Goal: Information Seeking & Learning: Compare options

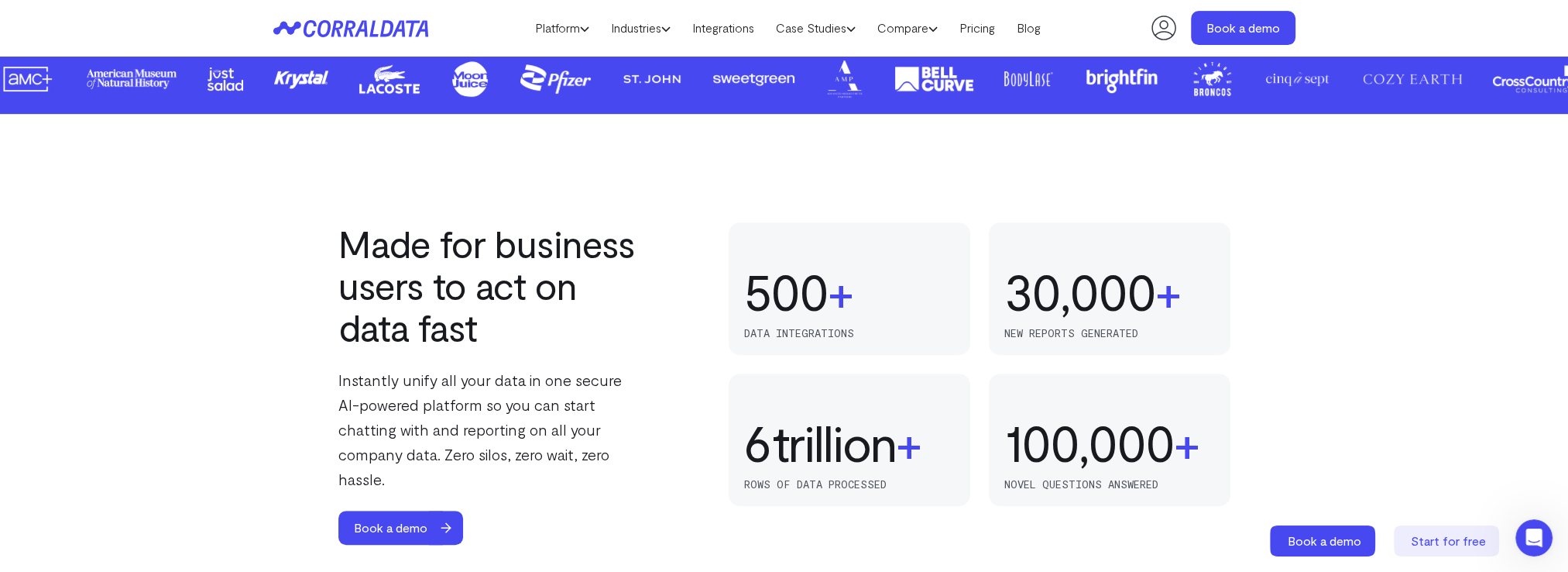
scroll to position [898, 0]
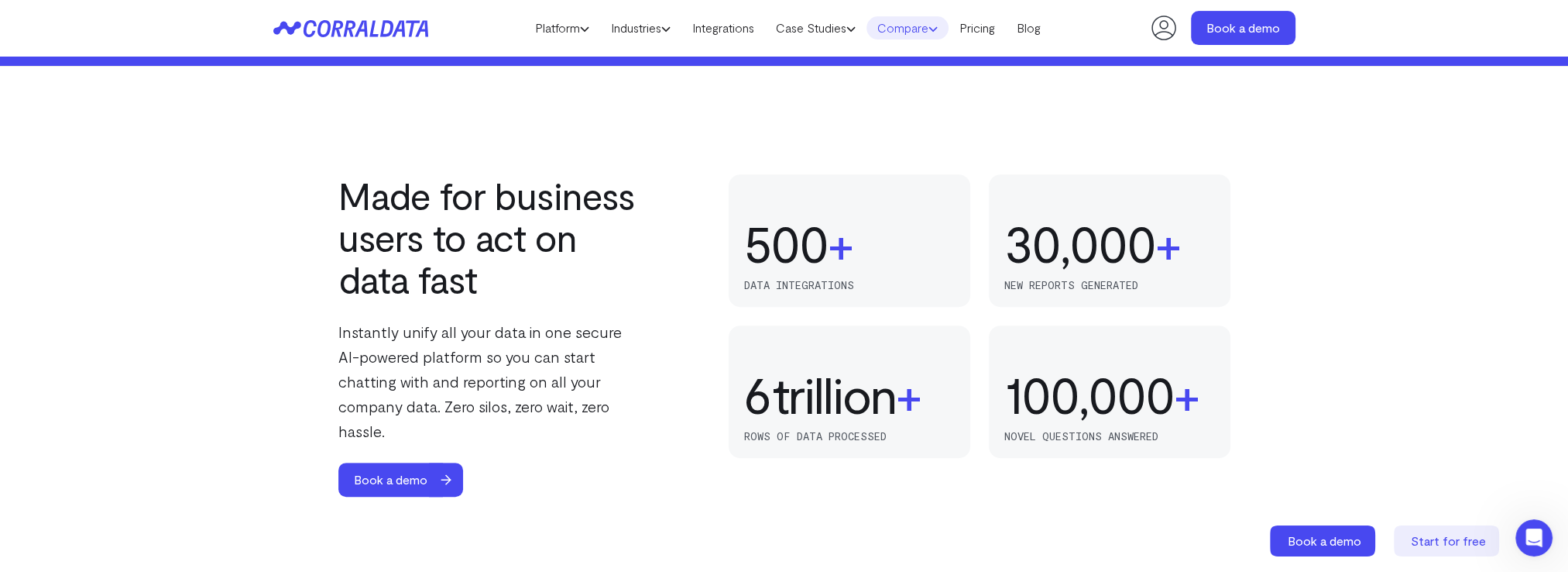
click at [915, 30] on link "Compare" at bounding box center [908, 28] width 82 height 24
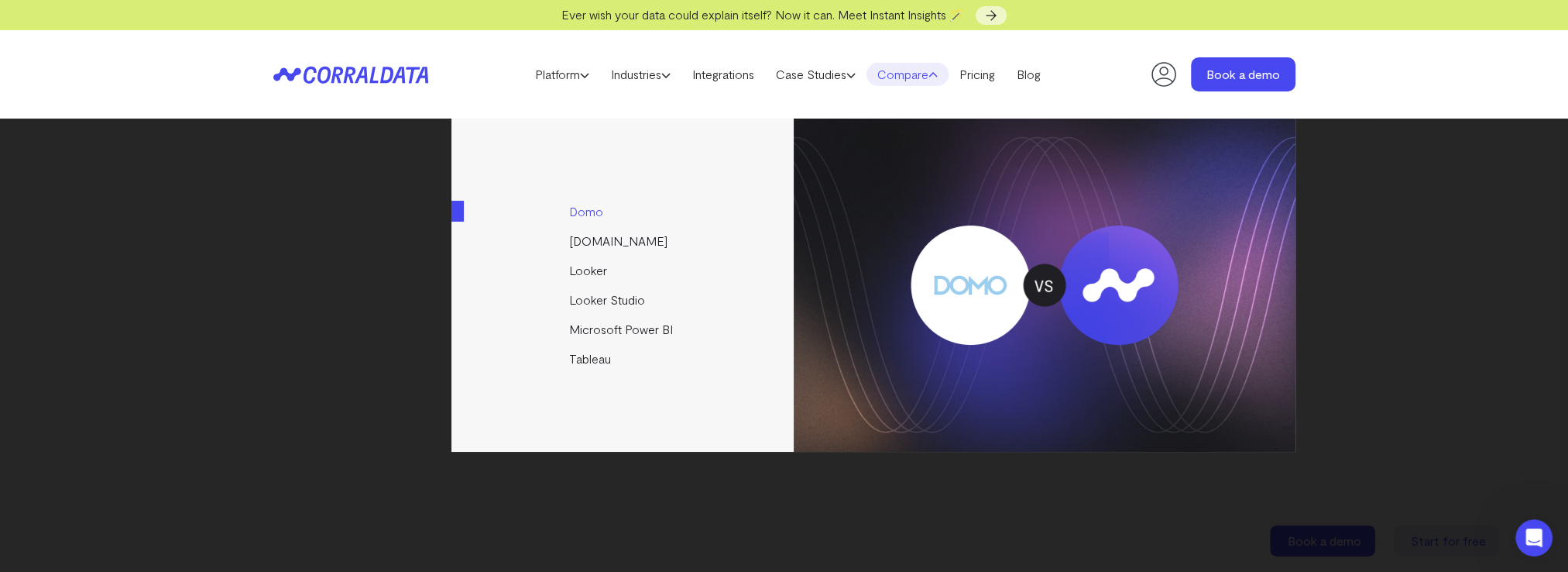
click at [593, 219] on link "Domo" at bounding box center [624, 212] width 345 height 30
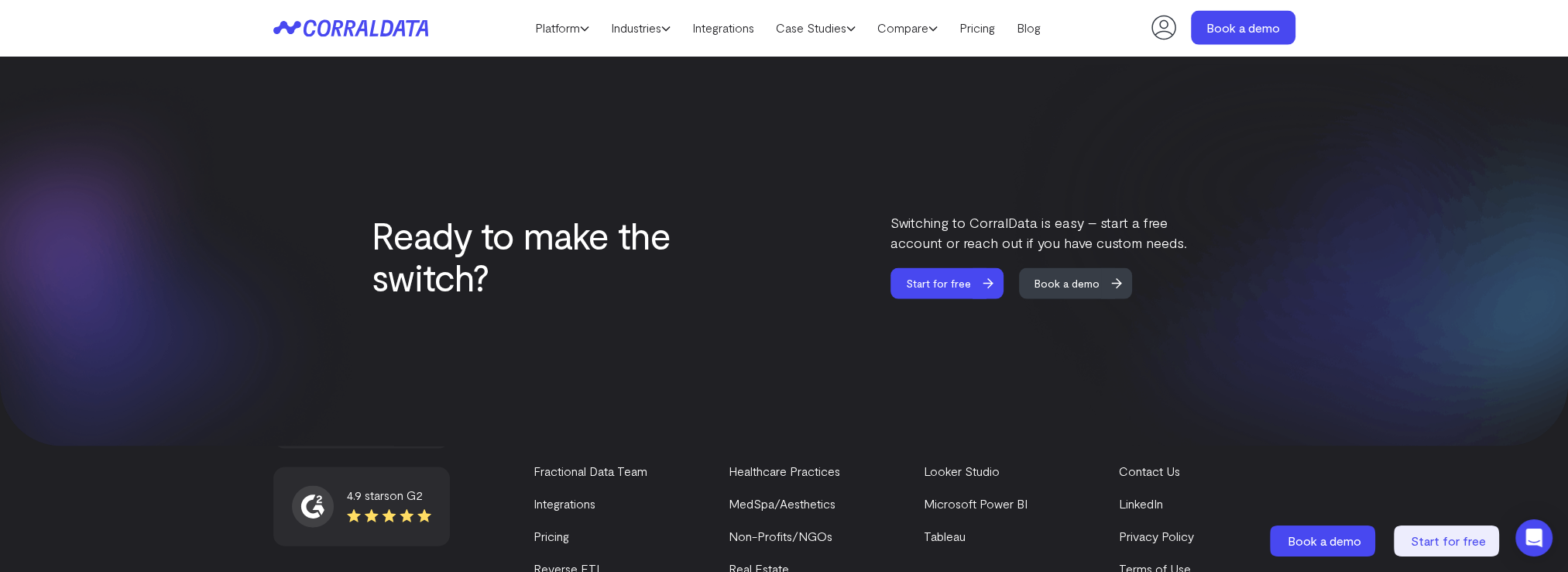
scroll to position [4384, 0]
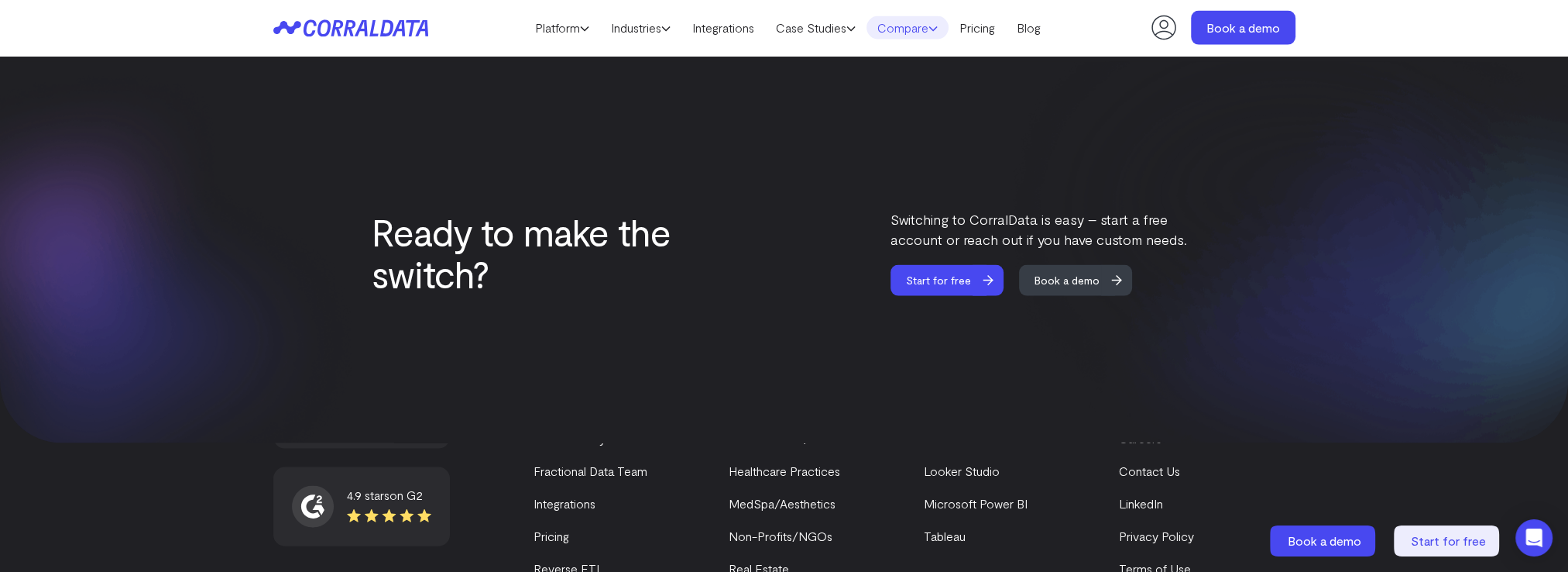
click at [932, 24] on link "Compare" at bounding box center [908, 28] width 82 height 24
